Goal: Task Accomplishment & Management: Manage account settings

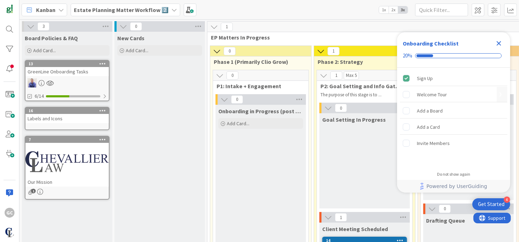
click at [434, 90] on div "Welcome Tour" at bounding box center [432, 94] width 30 height 8
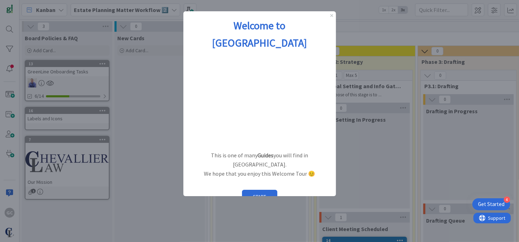
click at [252, 190] on button "START" at bounding box center [259, 196] width 35 height 13
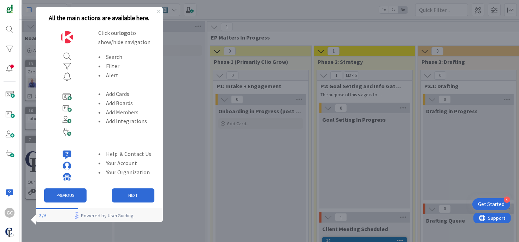
click at [134, 195] on button "NEXT" at bounding box center [133, 196] width 42 height 14
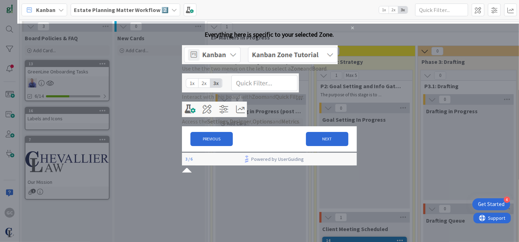
click at [302, 61] on img at bounding box center [260, 54] width 156 height 19
click at [313, 146] on button "NEXT" at bounding box center [327, 139] width 42 height 14
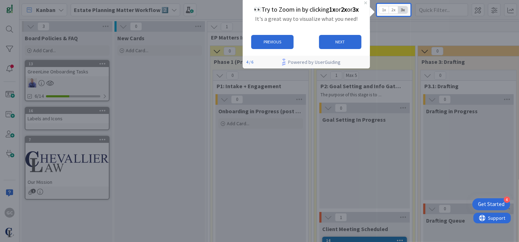
click at [393, 10] on span "2x" at bounding box center [394, 9] width 10 height 7
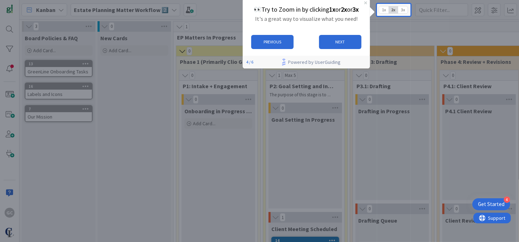
click at [401, 9] on span "3x" at bounding box center [403, 9] width 10 height 7
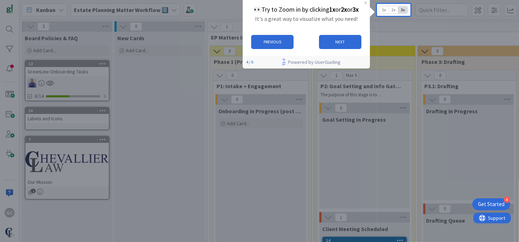
click at [382, 11] on span "1x" at bounding box center [384, 9] width 10 height 7
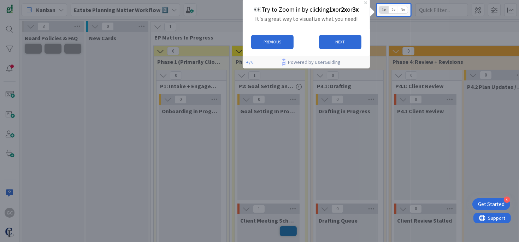
click at [341, 42] on button "NEXT" at bounding box center [340, 42] width 42 height 14
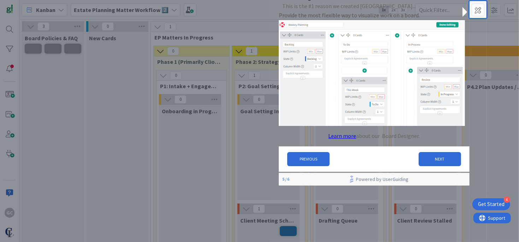
click at [427, 164] on button "NEXT" at bounding box center [440, 159] width 42 height 14
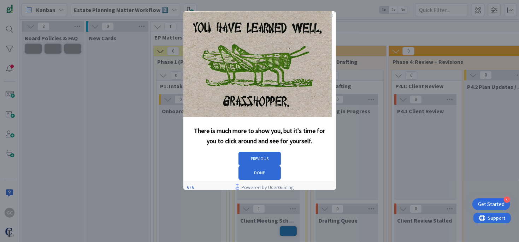
click at [281, 166] on button "DONE" at bounding box center [259, 173] width 42 height 14
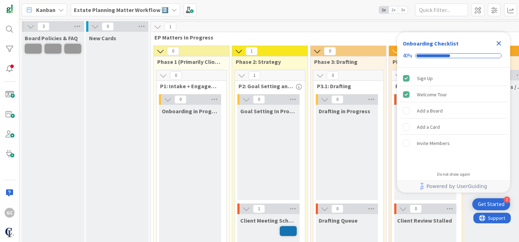
click at [399, 10] on span "3x" at bounding box center [403, 9] width 10 height 7
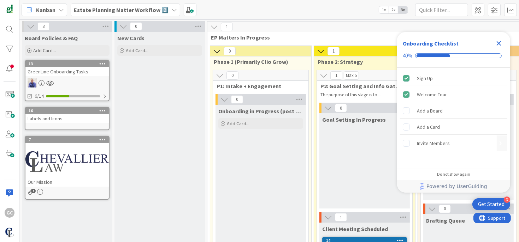
click at [426, 142] on div "Invite Members" at bounding box center [433, 143] width 33 height 8
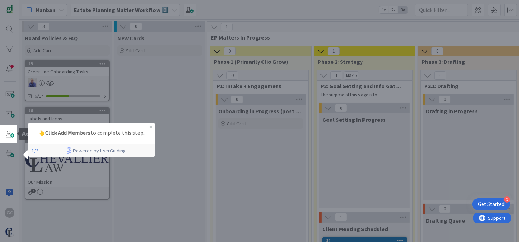
click at [13, 135] on span at bounding box center [9, 134] width 14 height 14
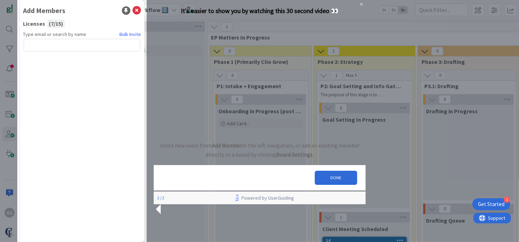
click at [335, 185] on button "DONE" at bounding box center [335, 178] width 42 height 14
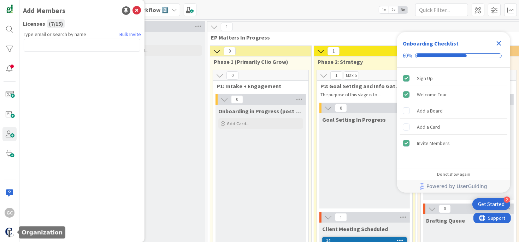
click at [10, 234] on img at bounding box center [10, 233] width 10 height 10
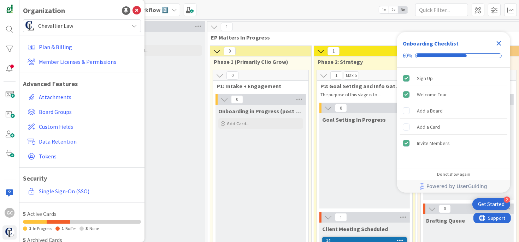
click at [61, 113] on span "Board Groups" at bounding box center [88, 112] width 99 height 8
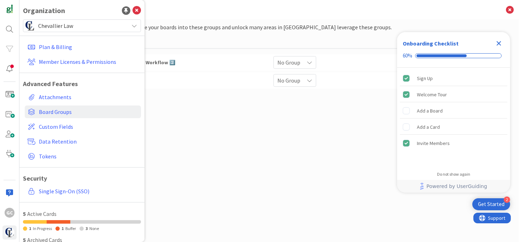
click at [230, 154] on div "Create groups to organize your boards into these groups and unlock many areas i…" at bounding box center [269, 124] width 371 height 202
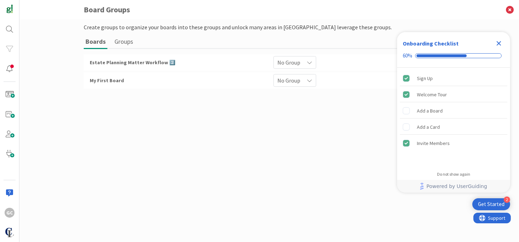
click at [165, 61] on span "Estate Planning Matter Workflow 2️⃣" at bounding box center [133, 62] width 86 height 6
click at [296, 58] on span "No Group" at bounding box center [288, 63] width 23 height 10
click at [285, 65] on span "No Group" at bounding box center [288, 63] width 23 height 10
click at [12, 69] on div at bounding box center [9, 69] width 14 height 14
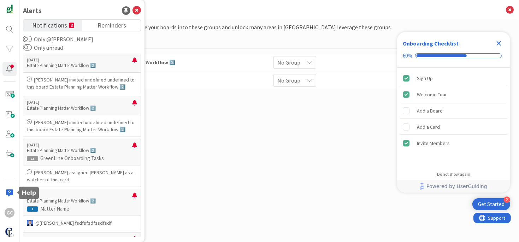
click at [14, 193] on div at bounding box center [9, 193] width 14 height 14
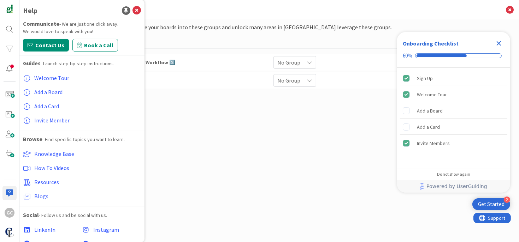
click at [48, 154] on span "Knowledge Base" at bounding box center [54, 154] width 40 height 7
click at [63, 118] on span "Invite Member" at bounding box center [51, 120] width 35 height 7
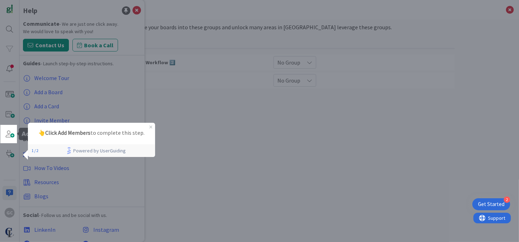
click at [10, 135] on span at bounding box center [9, 134] width 14 height 14
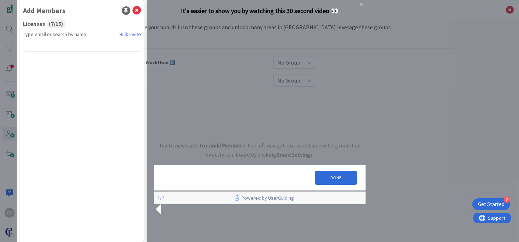
click at [49, 22] on div "Create groups to organize your boards into these groups and unlock many areas i…" at bounding box center [269, 130] width 500 height 223
click at [54, 24] on div "Create groups to organize your boards into these groups and unlock many areas i…" at bounding box center [269, 130] width 500 height 223
click at [137, 12] on h3 "Board Groups" at bounding box center [269, 9] width 371 height 19
click at [139, 10] on h3 "Board Groups" at bounding box center [269, 9] width 371 height 19
click at [332, 185] on button "DONE" at bounding box center [335, 178] width 42 height 14
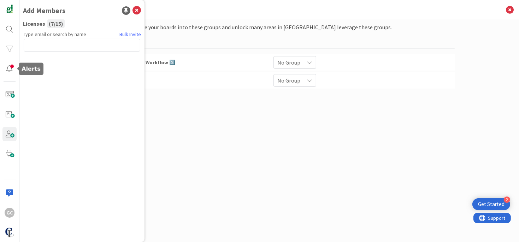
click at [8, 67] on div at bounding box center [9, 69] width 14 height 14
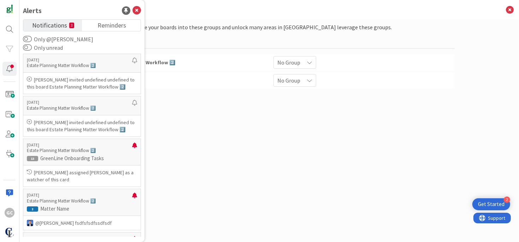
click at [63, 152] on p "Estate Planning Matter Workflow 2️⃣" at bounding box center [79, 151] width 105 height 6
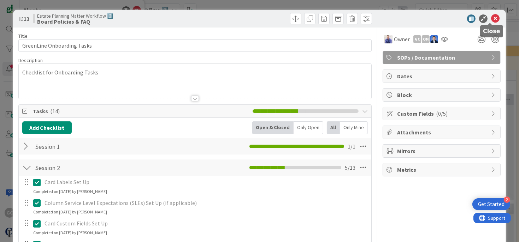
click at [491, 18] on icon at bounding box center [495, 18] width 8 height 8
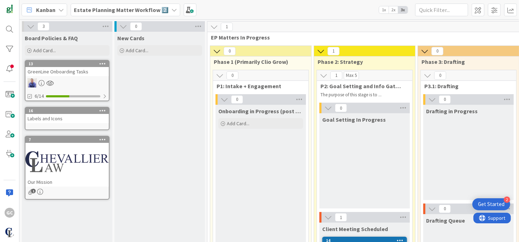
click at [61, 11] on icon at bounding box center [61, 10] width 6 height 6
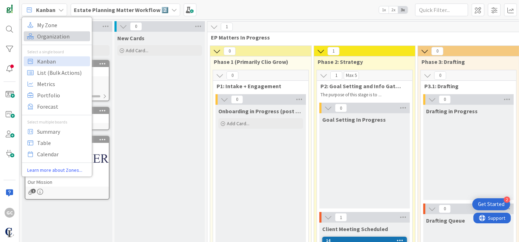
click at [57, 34] on span "Organization" at bounding box center [62, 36] width 51 height 11
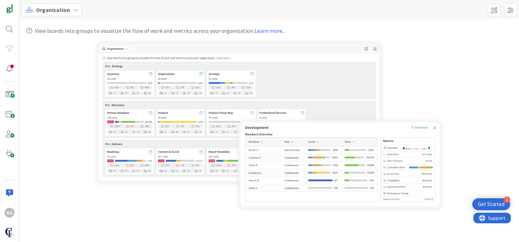
click at [75, 9] on icon at bounding box center [76, 10] width 6 height 6
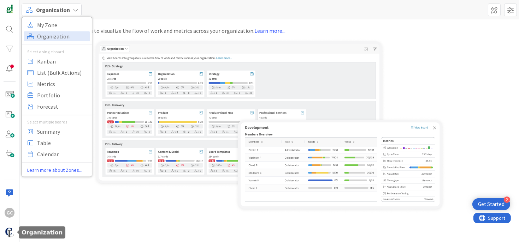
click at [9, 236] on img at bounding box center [10, 233] width 10 height 10
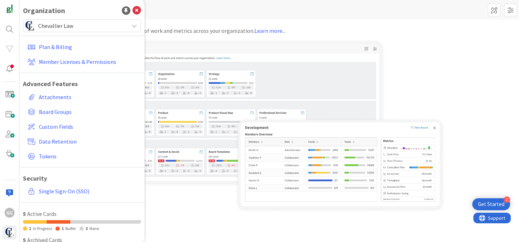
click at [84, 59] on link "Member Licenses & Permissions" at bounding box center [83, 61] width 116 height 13
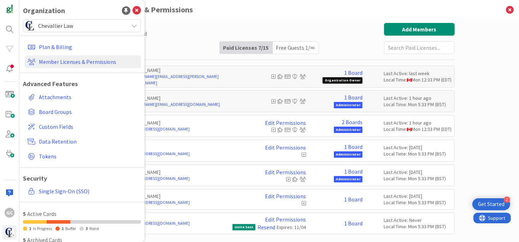
click at [195, 37] on div "Paid Available: 8 Free Available: Unlimited Name Paid Licenses 7 / 15 Free Gues…" at bounding box center [269, 38] width 371 height 31
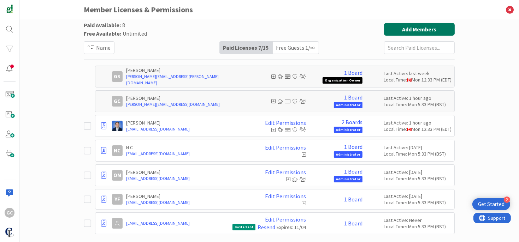
click at [430, 30] on button "Add Members" at bounding box center [419, 29] width 71 height 13
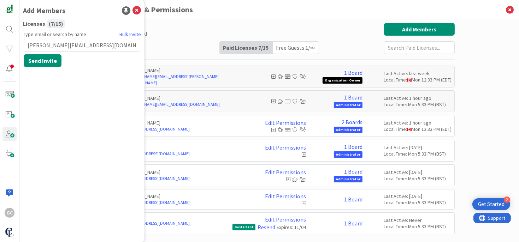
type input "kasey@chevallierlaw.com"
click at [41, 58] on button "Send Invite" at bounding box center [43, 60] width 38 height 13
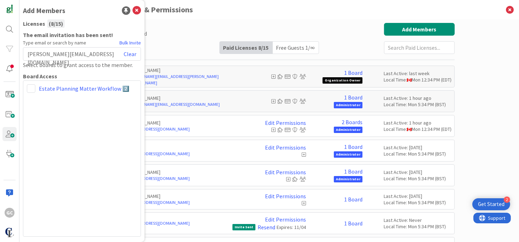
click at [33, 89] on span at bounding box center [31, 88] width 8 height 8
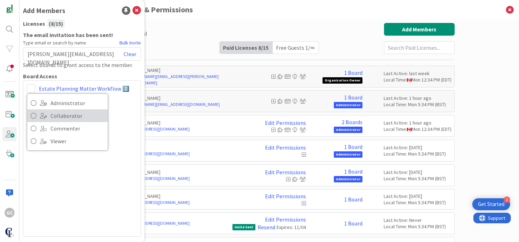
click at [34, 116] on icon at bounding box center [34, 116] width 6 height 11
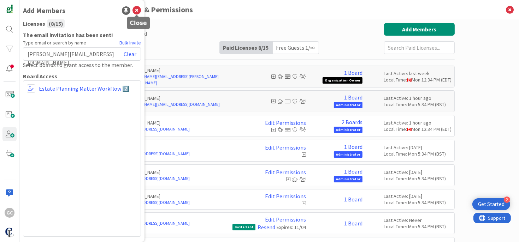
click at [135, 11] on icon at bounding box center [136, 10] width 8 height 8
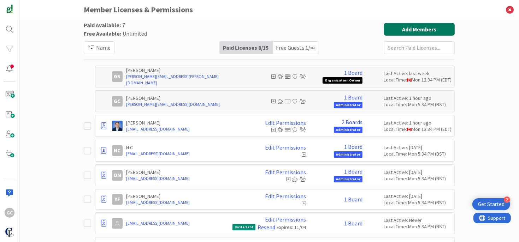
click at [409, 31] on button "Add Members" at bounding box center [419, 29] width 71 height 13
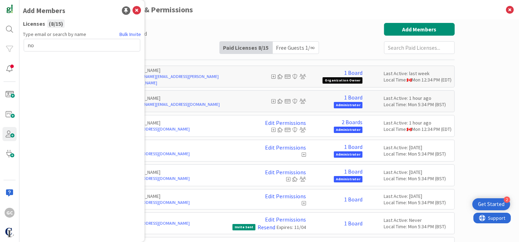
type input "n"
type input "assistant@chevallierlaw.com"
click at [41, 59] on button "Send Invite" at bounding box center [43, 60] width 38 height 13
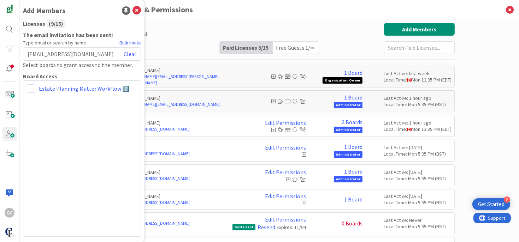
click at [30, 85] on span at bounding box center [31, 88] width 8 height 8
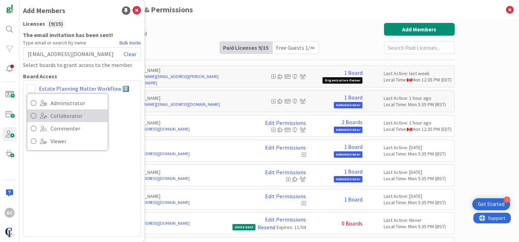
click at [31, 116] on icon at bounding box center [34, 116] width 6 height 11
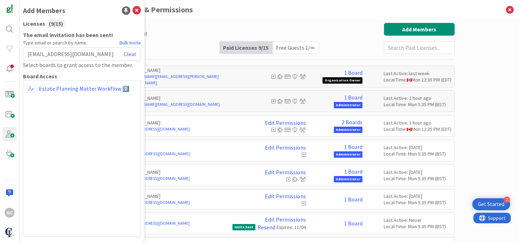
click at [105, 88] on link "Estate Planning Matter Workflow 2️⃣" at bounding box center [84, 88] width 90 height 8
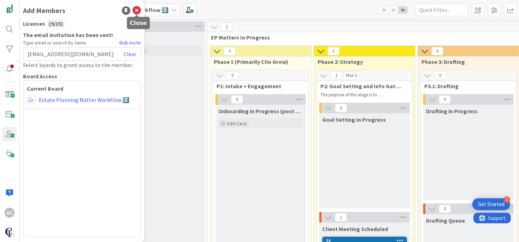
click at [139, 8] on icon at bounding box center [136, 10] width 8 height 8
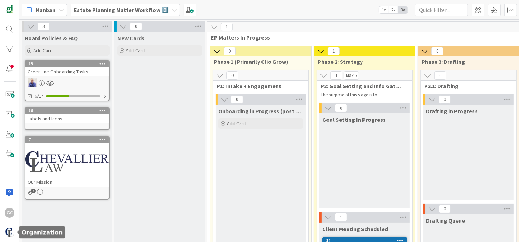
click at [10, 234] on img at bounding box center [10, 233] width 10 height 10
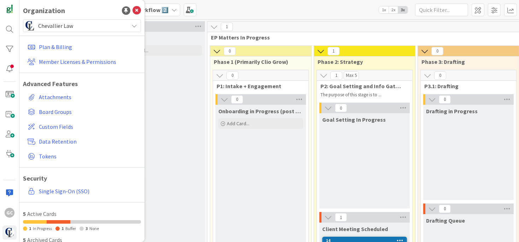
click at [76, 62] on link "Member Licenses & Permissions" at bounding box center [83, 61] width 116 height 13
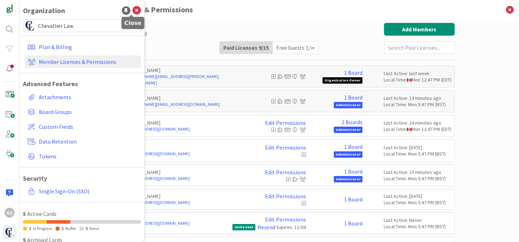
click at [132, 7] on icon at bounding box center [136, 10] width 8 height 8
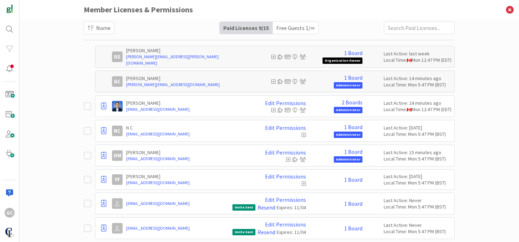
scroll to position [35, 0]
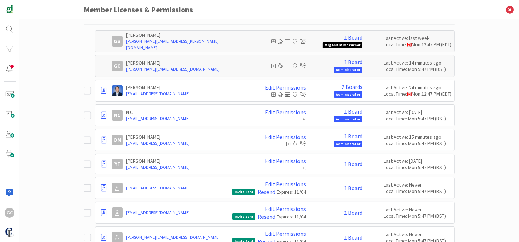
click at [260, 216] on link "Resend" at bounding box center [267, 217] width 18 height 6
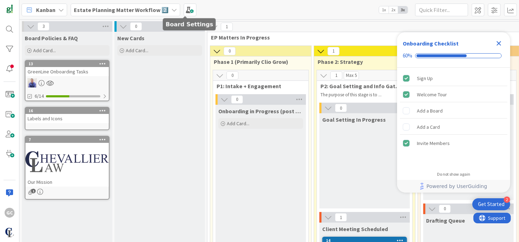
click at [190, 8] on span at bounding box center [190, 10] width 13 height 13
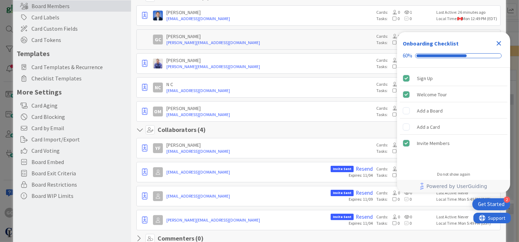
scroll to position [35, 0]
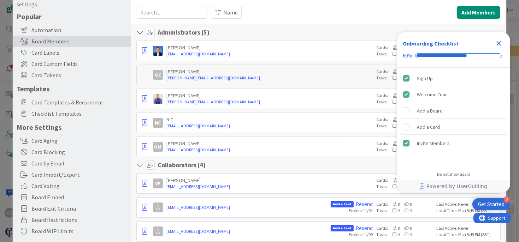
click at [60, 116] on span "Checklist Templates" at bounding box center [79, 114] width 96 height 8
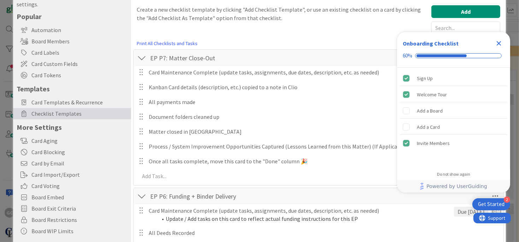
click at [172, 43] on link "Print All Checklists and Tasks" at bounding box center [167, 43] width 61 height 7
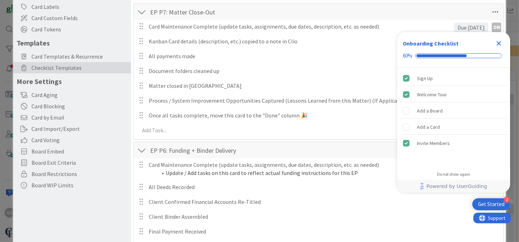
scroll to position [0, 0]
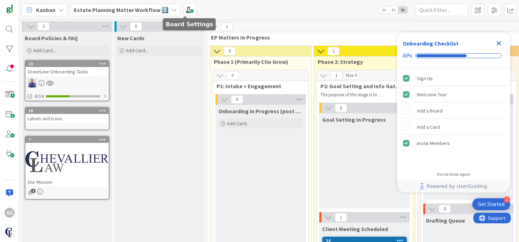
click at [184, 5] on span at bounding box center [190, 10] width 13 height 13
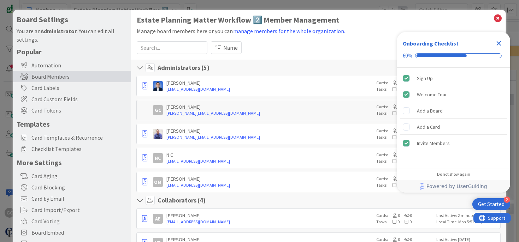
click at [55, 151] on span "Checklist Templates" at bounding box center [79, 149] width 96 height 8
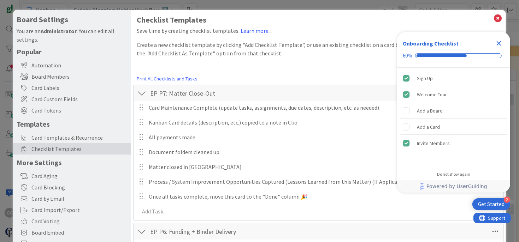
click at [180, 79] on link "Print All Checklists and Tasks" at bounding box center [167, 78] width 61 height 7
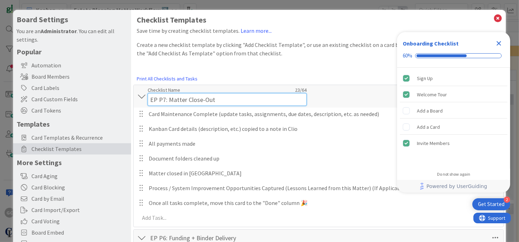
click at [283, 94] on input "EP P7: Matter Close-Out" at bounding box center [227, 99] width 159 height 13
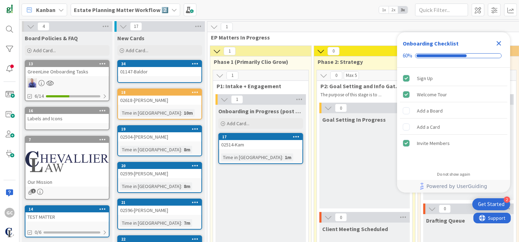
click at [496, 42] on icon "Close Checklist" at bounding box center [499, 43] width 8 height 8
